Goal: Find specific page/section: Find specific page/section

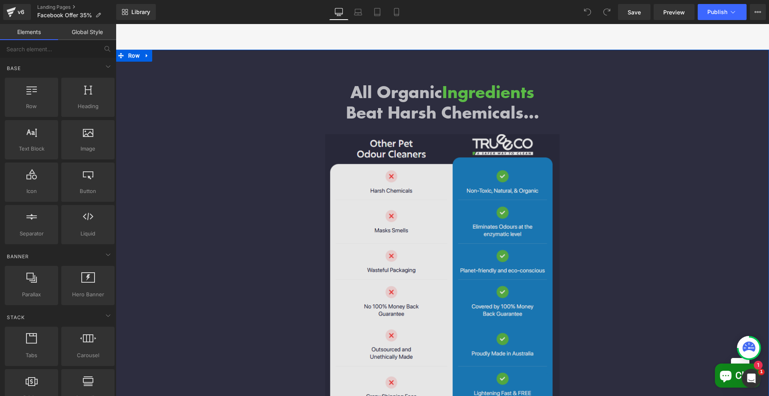
scroll to position [4606, 0]
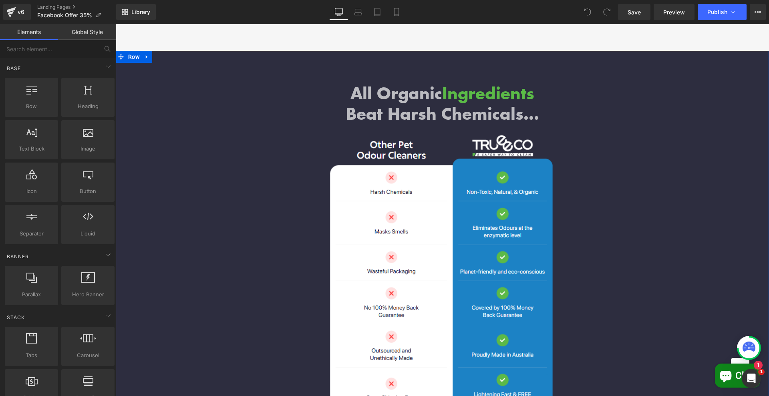
click at [541, 141] on div "Image" at bounding box center [442, 277] width 469 height 285
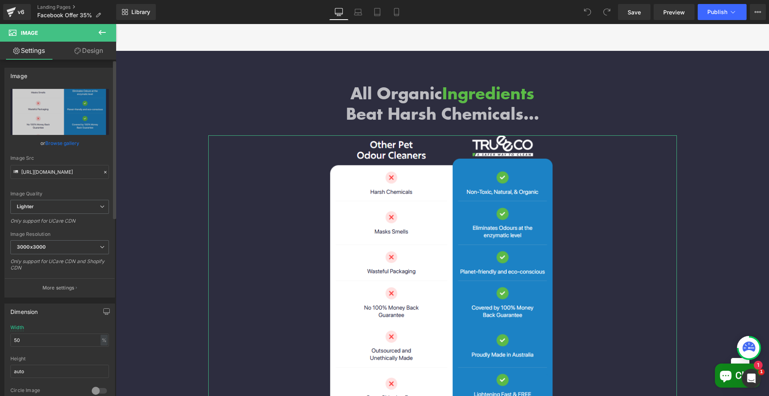
click at [71, 141] on link "Browse gallery" at bounding box center [62, 143] width 34 height 14
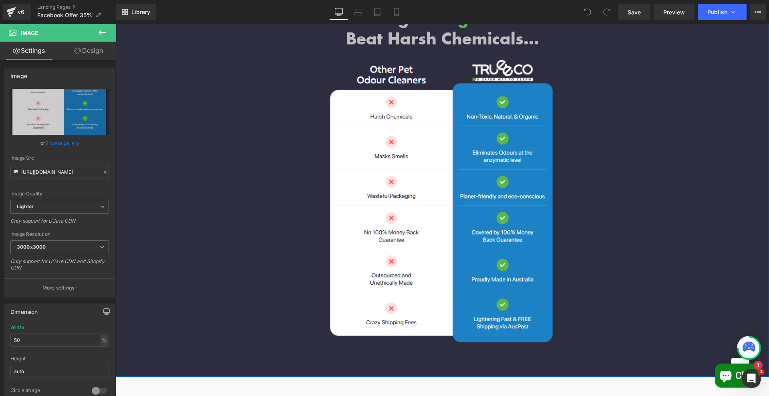
scroll to position [4706, 0]
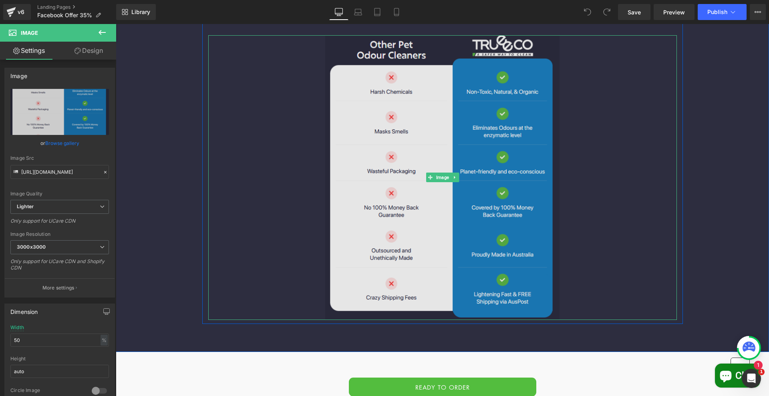
click at [537, 147] on img at bounding box center [442, 177] width 234 height 285
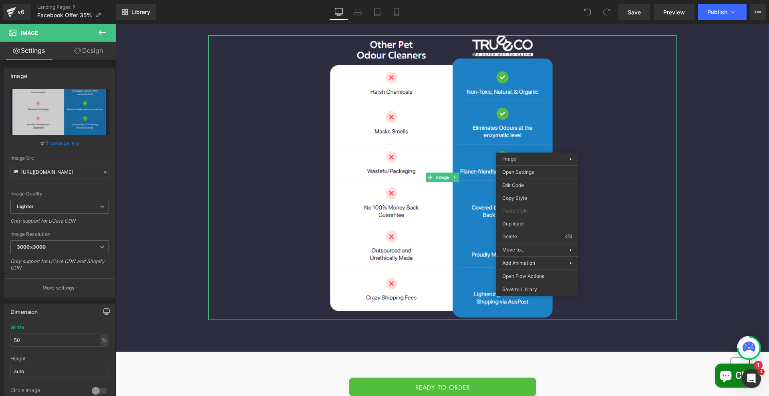
click at [736, 122] on div "All Organic Ingredients Beat Harsh Chemicals… Heading Image Row" at bounding box center [442, 147] width 653 height 353
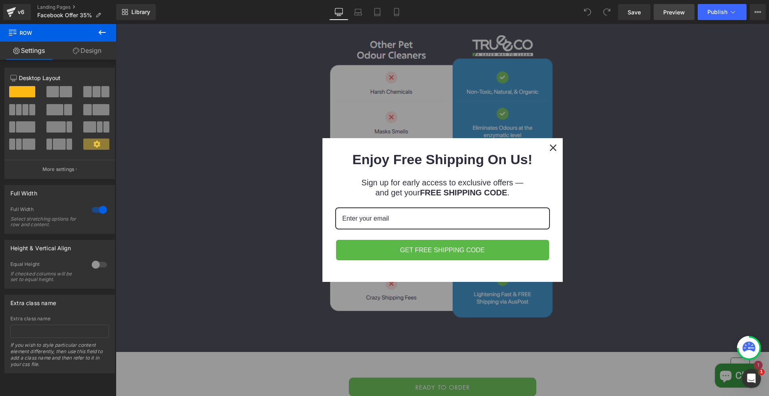
click at [674, 11] on span "Preview" at bounding box center [674, 12] width 22 height 8
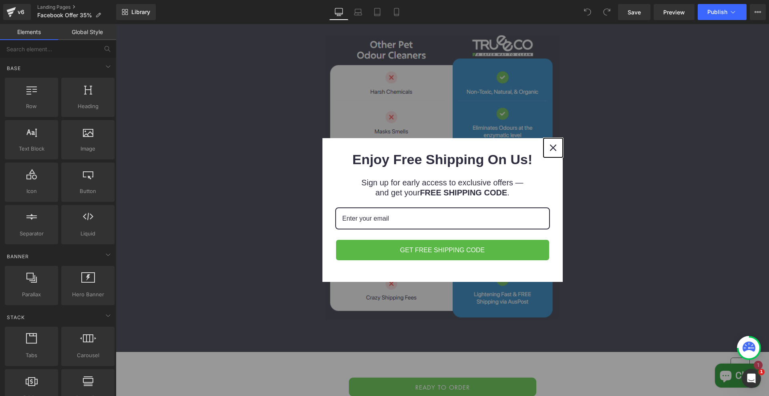
click at [553, 143] on div "Close" at bounding box center [553, 147] width 13 height 13
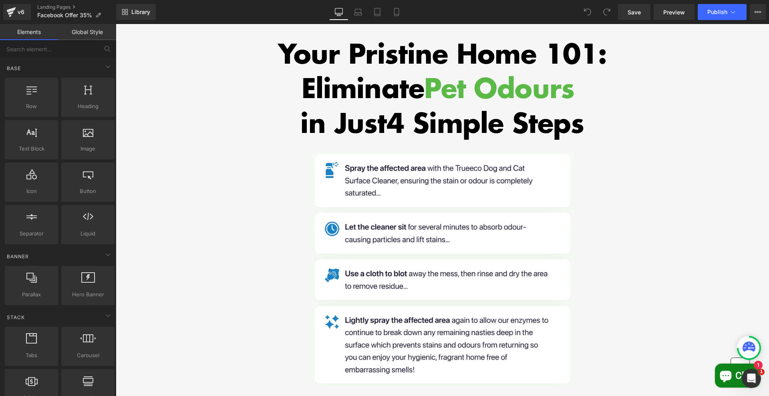
scroll to position [5507, 0]
